Goal: Check status: Check status

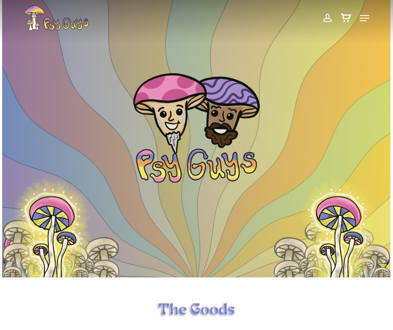
click at [324, 22] on span at bounding box center [326, 18] width 9 height 15
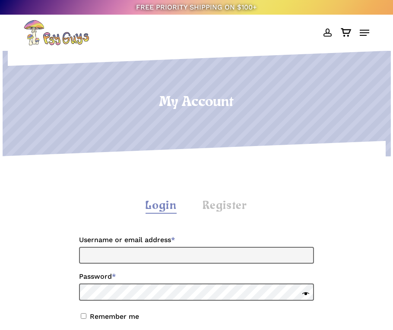
scroll to position [129, 0]
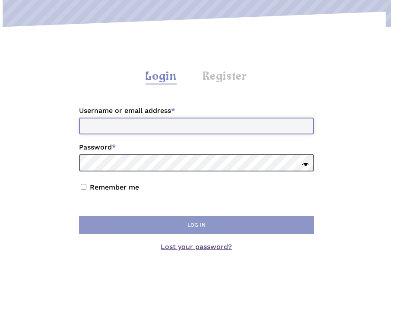
type input "**********"
click at [173, 222] on button "Log in" at bounding box center [196, 225] width 235 height 18
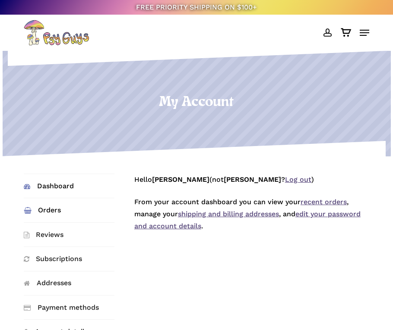
click at [52, 207] on link "Orders" at bounding box center [69, 210] width 91 height 24
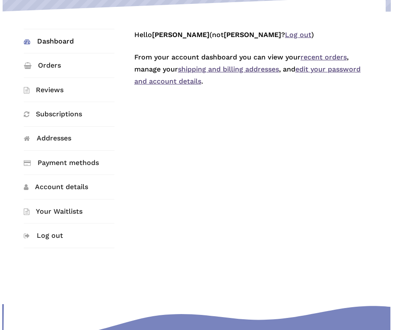
scroll to position [173, 0]
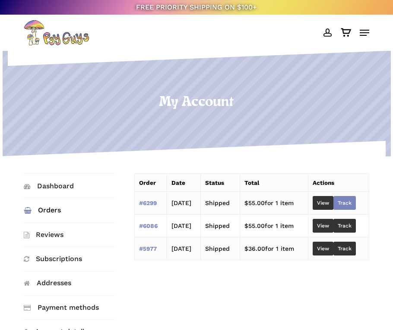
click at [351, 204] on link "Track" at bounding box center [344, 203] width 22 height 14
